Goal: Information Seeking & Learning: Learn about a topic

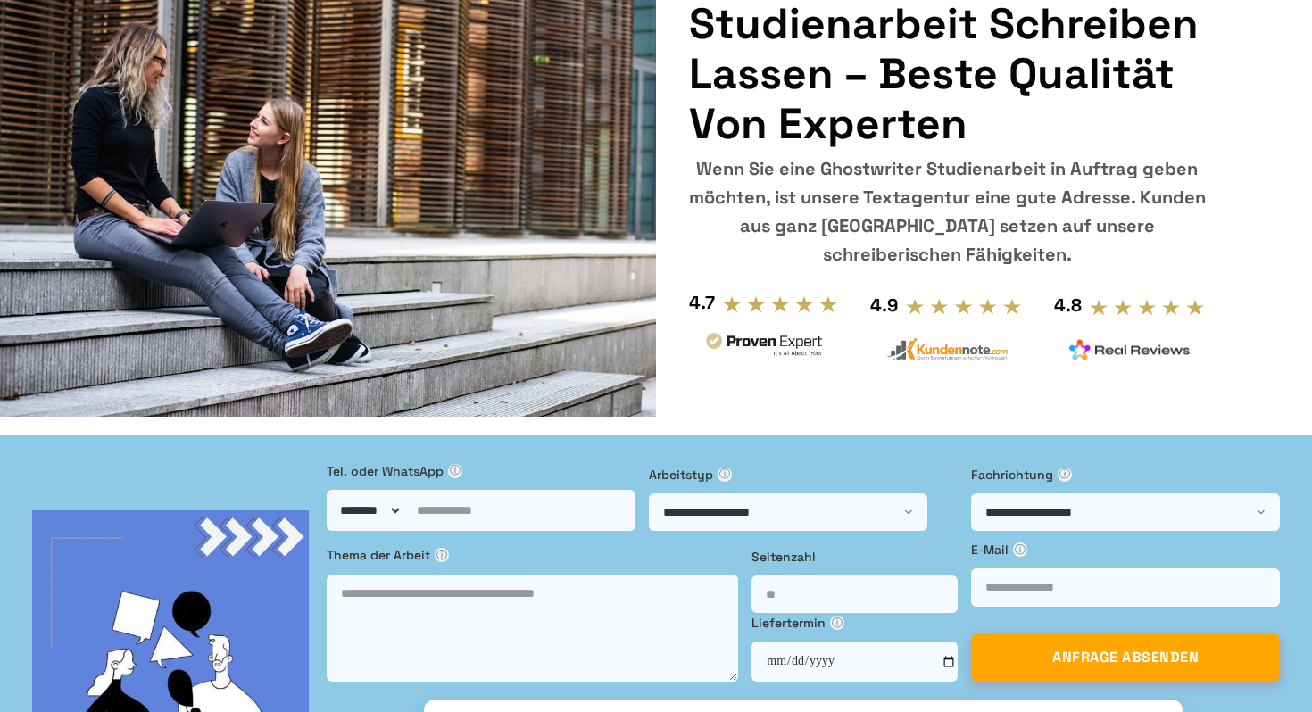
scroll to position [184, 0]
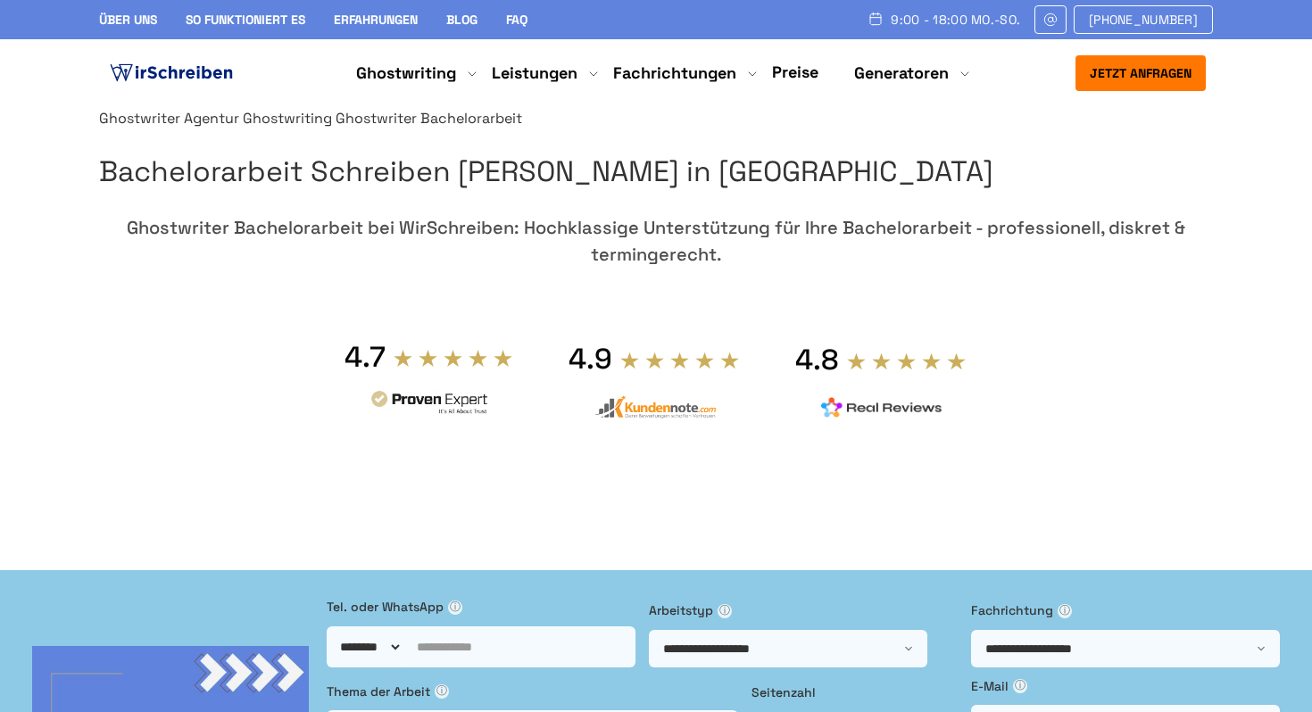
scroll to position [33, 0]
